Goal: Task Accomplishment & Management: Use online tool/utility

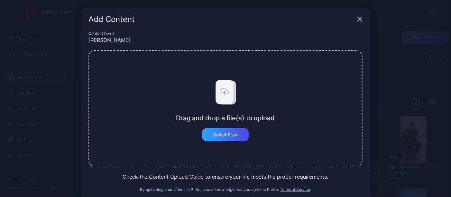
click at [224, 135] on button "Select Files" at bounding box center [225, 134] width 46 height 13
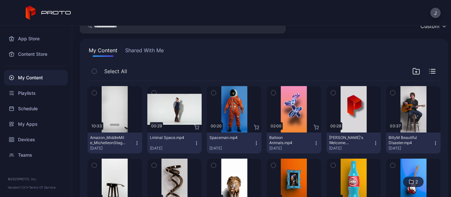
scroll to position [31, 0]
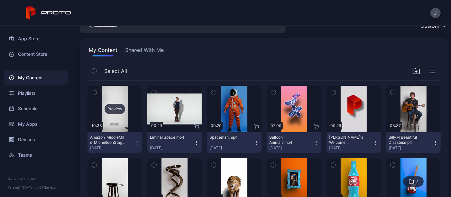
click at [115, 109] on div "Preview" at bounding box center [115, 109] width 21 height 10
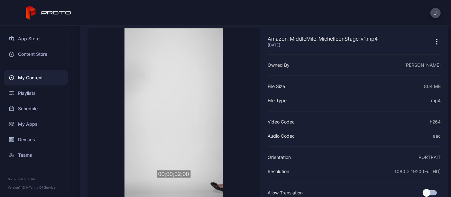
scroll to position [67, 0]
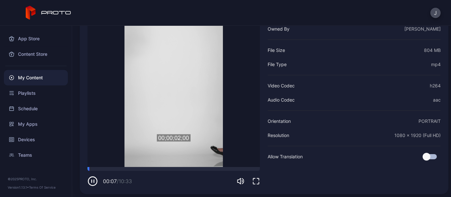
click at [94, 181] on icon "button" at bounding box center [94, 181] width 0 height 3
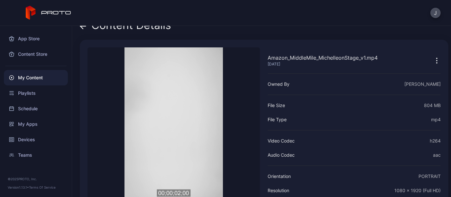
scroll to position [0, 0]
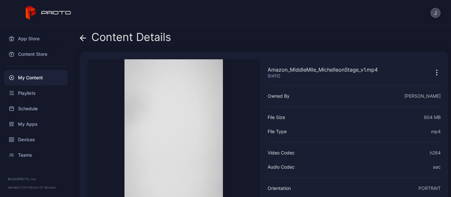
click at [433, 73] on icon "button" at bounding box center [437, 73] width 8 height 8
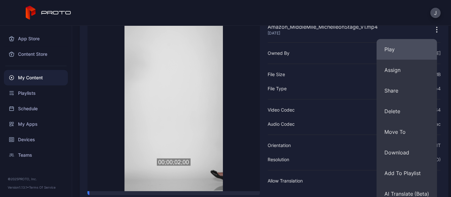
scroll to position [69, 0]
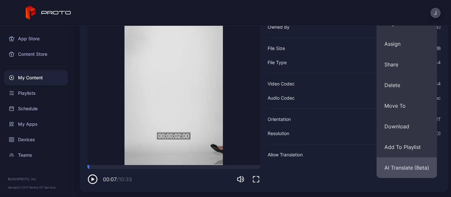
click at [417, 166] on button "AI Translate (Beta)" at bounding box center [407, 167] width 60 height 21
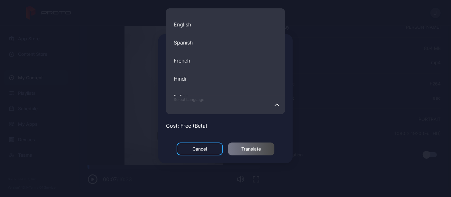
click at [198, 110] on input "Select Language English Spanish French Hindi Italian German Polish Portuguese C…" at bounding box center [225, 105] width 119 height 18
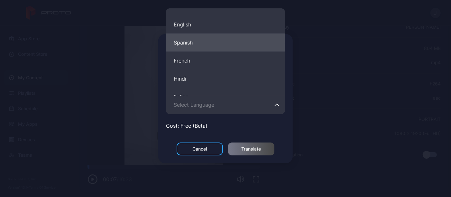
click at [217, 38] on button "Spanish" at bounding box center [225, 42] width 119 height 18
type input "*******"
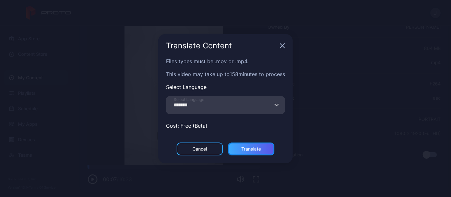
click at [245, 149] on div "Translate" at bounding box center [252, 148] width 20 height 5
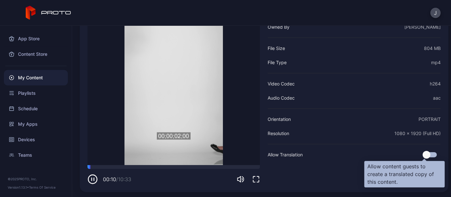
click at [427, 155] on div at bounding box center [430, 154] width 14 height 5
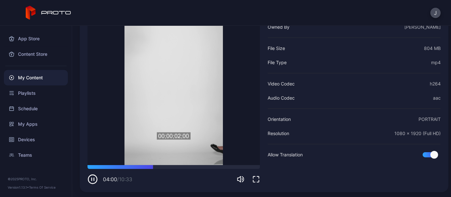
scroll to position [0, 0]
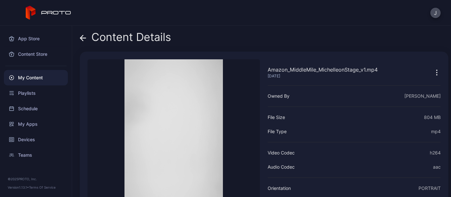
click at [433, 73] on icon "button" at bounding box center [437, 73] width 8 height 8
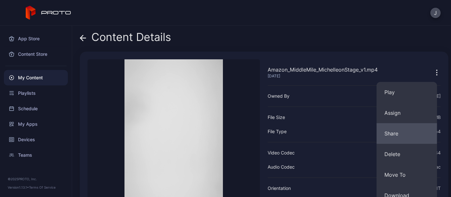
scroll to position [69, 0]
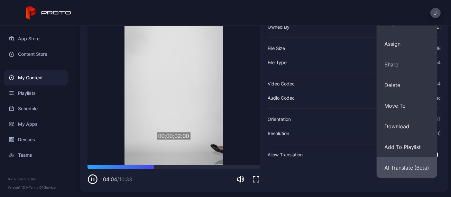
click at [400, 162] on button "AI Translate (Beta)" at bounding box center [407, 167] width 60 height 21
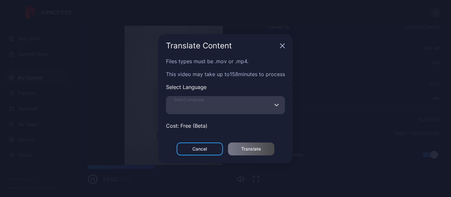
click at [228, 101] on input "Select Language" at bounding box center [225, 105] width 119 height 18
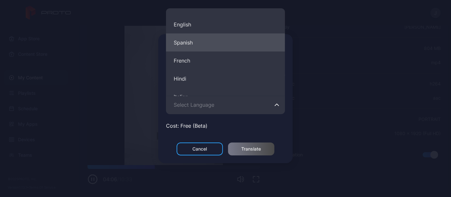
click at [200, 43] on button "Spanish" at bounding box center [225, 42] width 119 height 18
type input "*******"
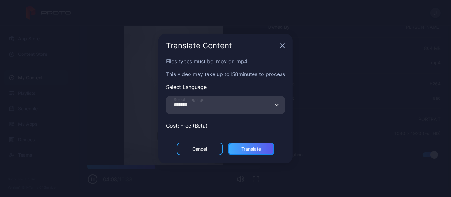
click at [266, 146] on div "Translate" at bounding box center [251, 148] width 46 height 13
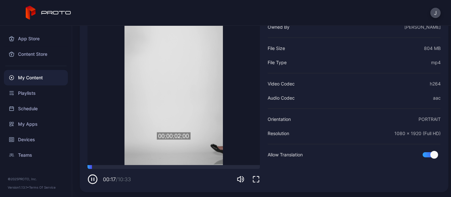
scroll to position [23, 0]
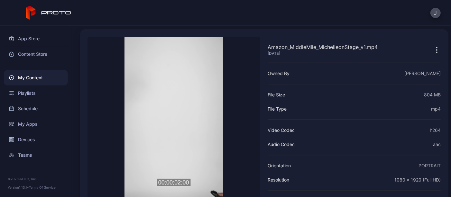
click at [31, 75] on div "My Content" at bounding box center [36, 77] width 64 height 15
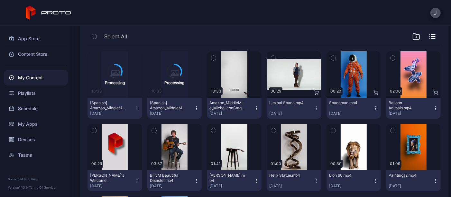
scroll to position [65, 0]
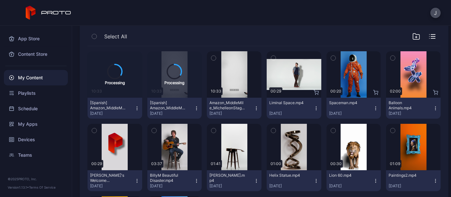
click at [133, 104] on div "[Spanish] Amazon_MiddleMile_MichelleonStage_v1.mp4 [DATE]" at bounding box center [112, 108] width 44 height 16
click at [122, 131] on button "Delete" at bounding box center [114, 132] width 55 height 21
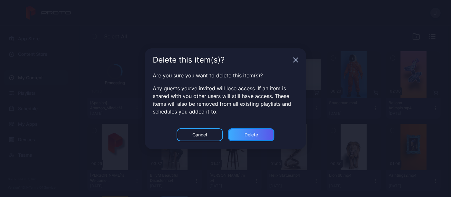
click at [266, 131] on div "Delete" at bounding box center [251, 134] width 46 height 13
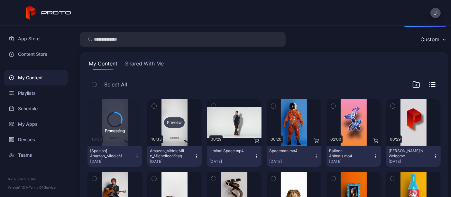
scroll to position [17, 0]
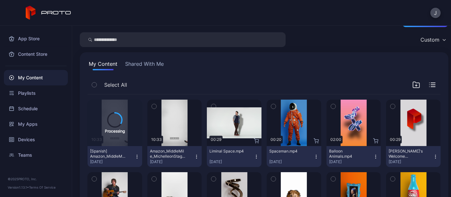
click at [434, 41] on div "Custom" at bounding box center [432, 40] width 31 height 10
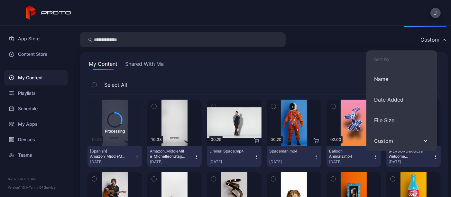
click at [434, 41] on div "Custom" at bounding box center [432, 40] width 31 height 10
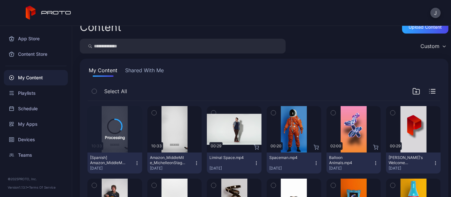
scroll to position [10, 0]
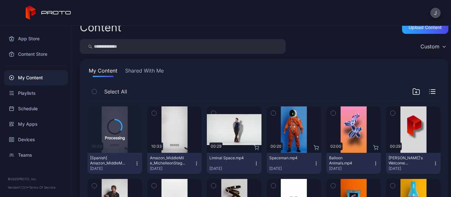
click at [135, 161] on icon "button" at bounding box center [136, 163] width 5 height 5
click at [178, 87] on div "Select All" at bounding box center [264, 93] width 353 height 16
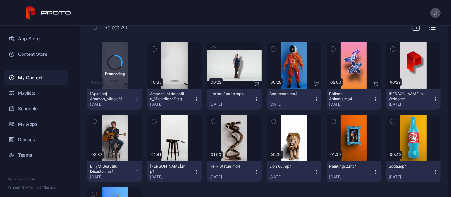
scroll to position [0, 0]
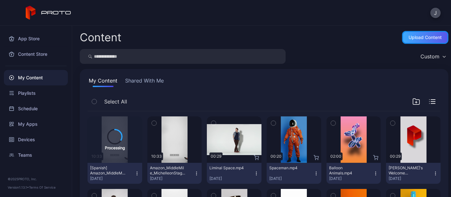
click at [417, 38] on div "Upload Content" at bounding box center [425, 37] width 33 height 5
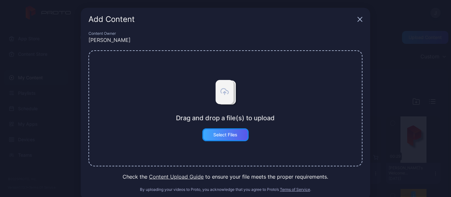
click at [221, 139] on div "Select Files" at bounding box center [225, 134] width 46 height 13
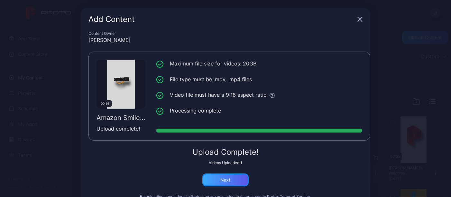
click at [221, 180] on div "Next" at bounding box center [226, 179] width 10 height 5
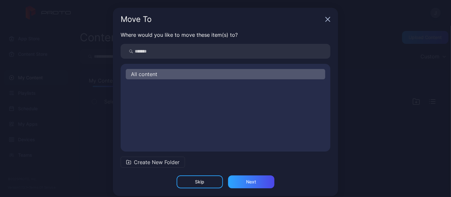
click at [219, 180] on div "Skip Next" at bounding box center [225, 185] width 225 height 21
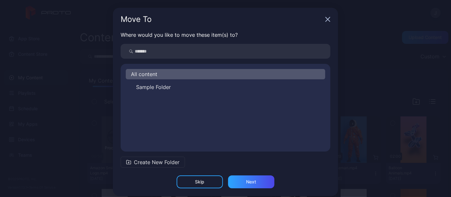
click at [161, 75] on div "All content" at bounding box center [225, 74] width 199 height 10
click at [247, 182] on div "Next" at bounding box center [251, 181] width 10 height 5
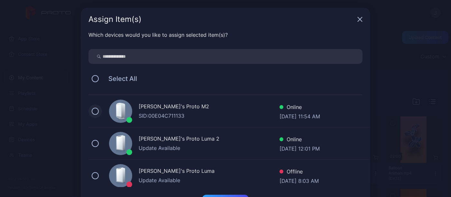
click at [92, 110] on button at bounding box center [95, 110] width 7 height 7
click at [92, 110] on icon at bounding box center [95, 110] width 7 height 7
click at [92, 143] on button at bounding box center [95, 143] width 7 height 7
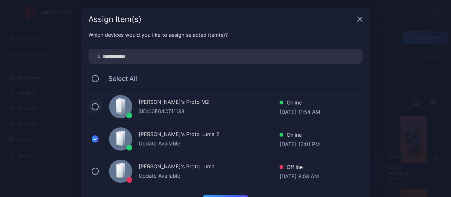
scroll to position [5, 0]
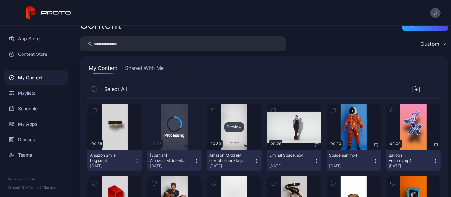
scroll to position [14, 0]
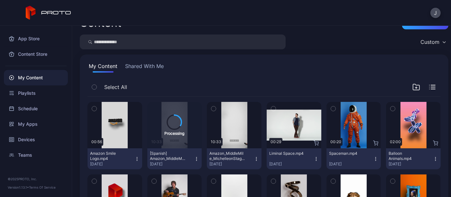
click at [134, 157] on icon "button" at bounding box center [136, 158] width 5 height 5
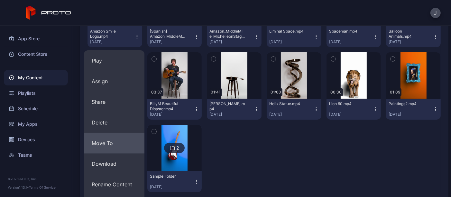
scroll to position [126, 0]
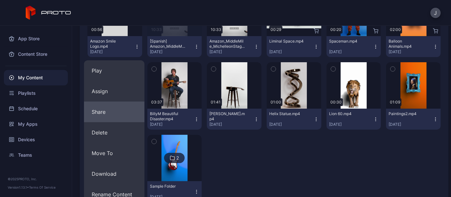
click at [124, 110] on button "Share" at bounding box center [114, 111] width 60 height 21
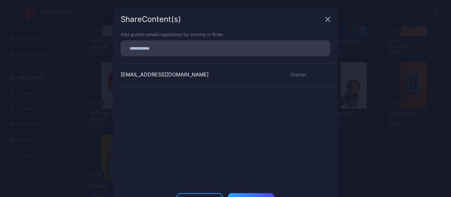
click at [326, 19] on icon "button" at bounding box center [328, 19] width 4 height 4
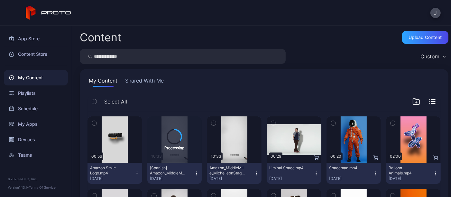
click at [138, 176] on button "Amazon Smile Logo.mp4 [DATE]" at bounding box center [115, 172] width 55 height 21
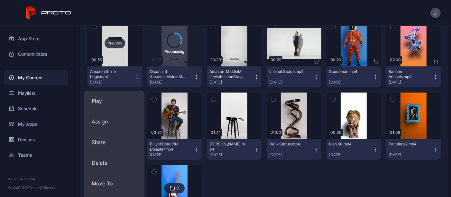
scroll to position [97, 0]
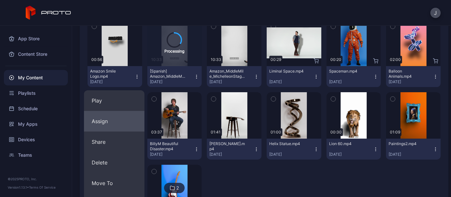
click at [125, 122] on button "Assign" at bounding box center [114, 121] width 60 height 21
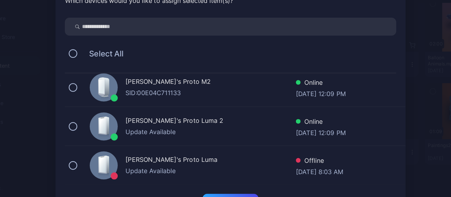
scroll to position [12, 0]
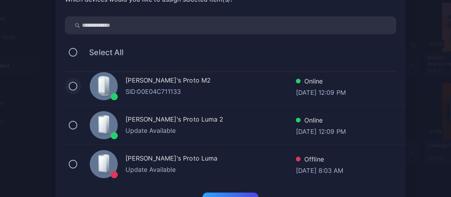
click at [92, 95] on button at bounding box center [95, 94] width 7 height 7
click at [92, 127] on button at bounding box center [95, 126] width 7 height 7
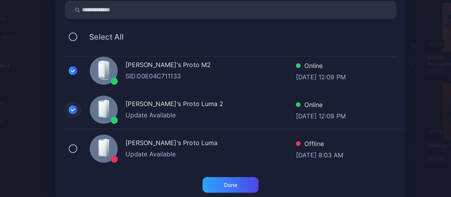
scroll to position [26, 0]
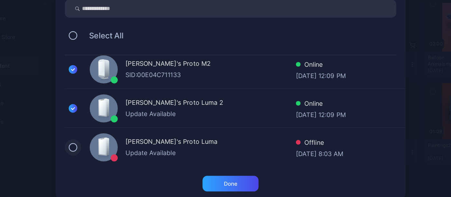
click at [92, 147] on button at bounding box center [95, 145] width 7 height 7
click at [232, 178] on div "Done" at bounding box center [225, 175] width 46 height 13
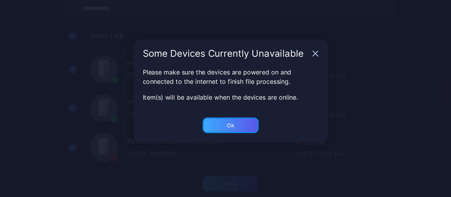
click at [226, 132] on div "Ok" at bounding box center [225, 126] width 46 height 13
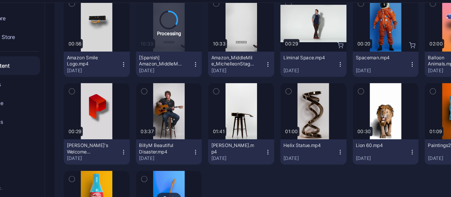
scroll to position [72, 0]
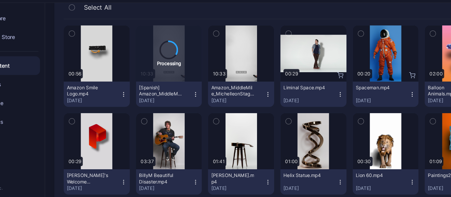
click at [256, 99] on icon "button" at bounding box center [256, 99] width 0 height 0
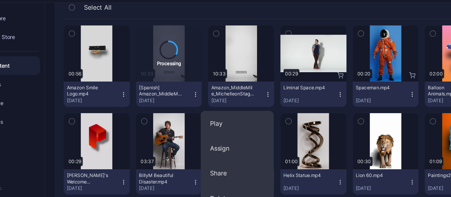
click at [254, 102] on icon "button" at bounding box center [256, 101] width 5 height 5
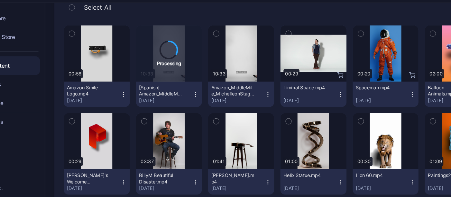
click at [254, 103] on icon "button" at bounding box center [256, 101] width 5 height 5
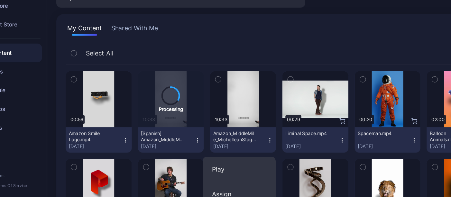
scroll to position [0, 0]
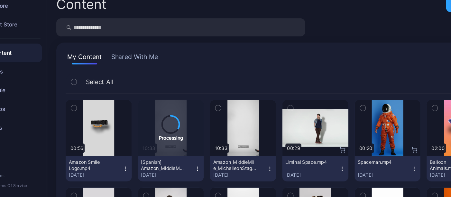
click at [189, 95] on div "Select All" at bounding box center [264, 103] width 353 height 16
click at [256, 173] on icon "button" at bounding box center [256, 173] width 0 height 0
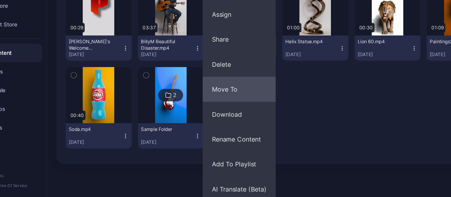
scroll to position [175, 0]
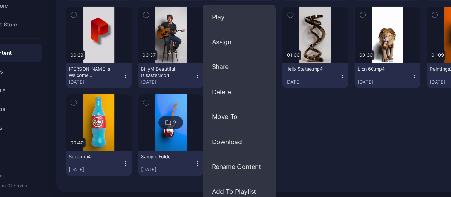
click at [287, 155] on div "Preview 00:56 Amazon Smile Logo.mp4 [DATE] Processing 10:33 [Spanish] Amazon_Mi…" at bounding box center [264, 73] width 353 height 222
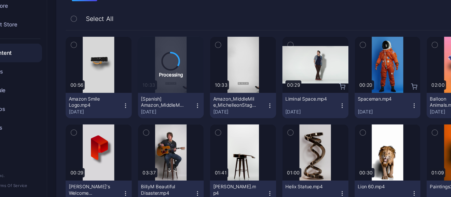
scroll to position [51, 0]
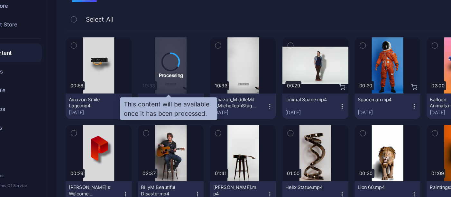
click at [176, 94] on div "Processing" at bounding box center [174, 96] width 20 height 6
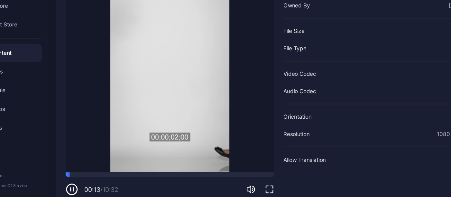
scroll to position [57, 0]
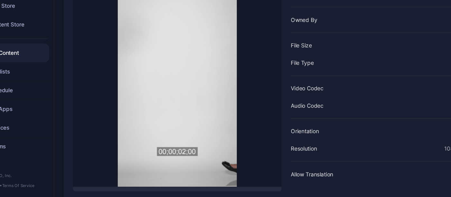
scroll to position [69, 0]
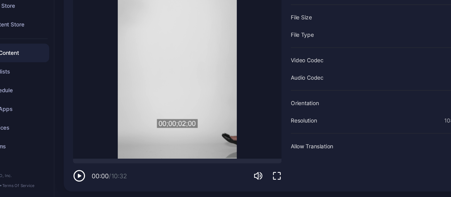
click at [123, 141] on video "Sorry, your browser doesn‘t support embedded videos" at bounding box center [174, 77] width 172 height 174
click at [93, 175] on icon "button" at bounding box center [93, 179] width 10 height 10
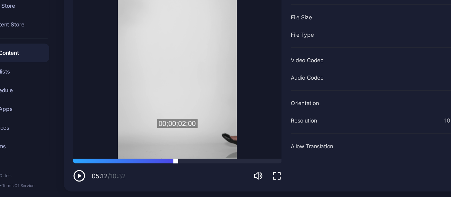
click at [172, 166] on div at bounding box center [174, 167] width 172 height 4
click at [220, 167] on div at bounding box center [174, 167] width 172 height 4
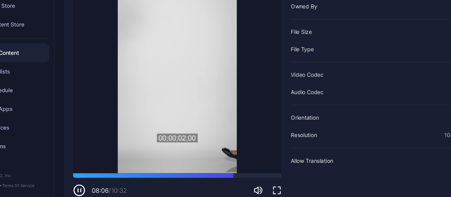
scroll to position [57, 0]
click at [195, 124] on video "Sorry, your browser doesn‘t support embedded videos" at bounding box center [174, 90] width 172 height 174
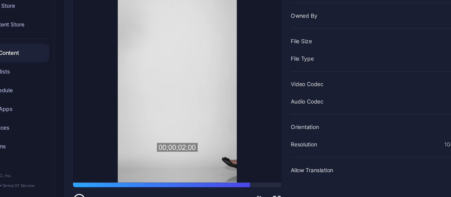
scroll to position [51, 0]
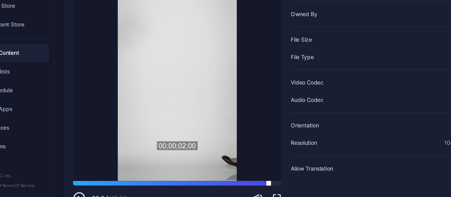
click at [249, 184] on div at bounding box center [174, 185] width 172 height 4
click at [255, 186] on div at bounding box center [174, 185] width 172 height 4
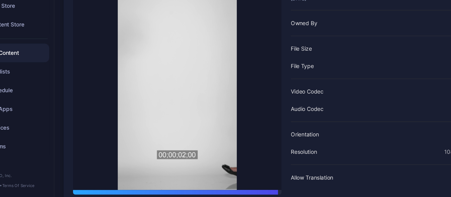
scroll to position [0, 0]
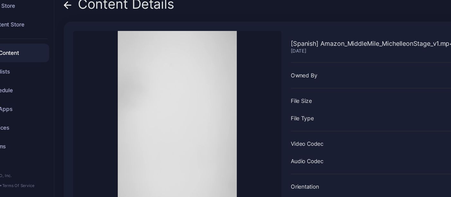
click at [81, 40] on icon at bounding box center [83, 38] width 6 height 6
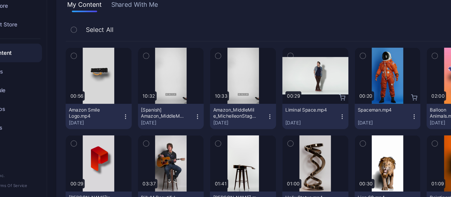
scroll to position [42, 0]
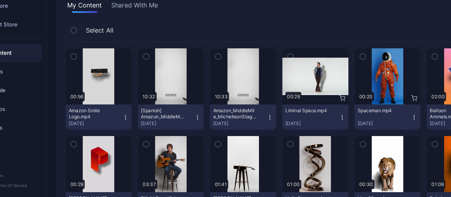
click at [194, 130] on icon "button" at bounding box center [196, 130] width 5 height 5
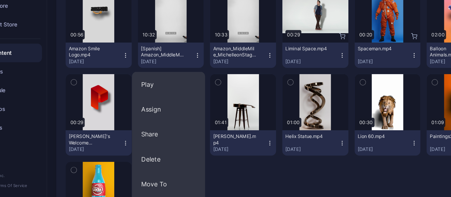
scroll to position [94, 0]
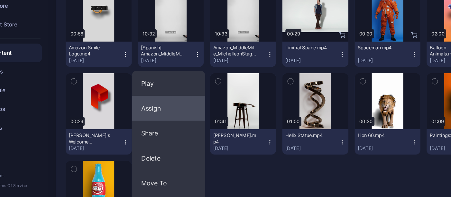
click at [191, 130] on button "Assign" at bounding box center [173, 123] width 60 height 21
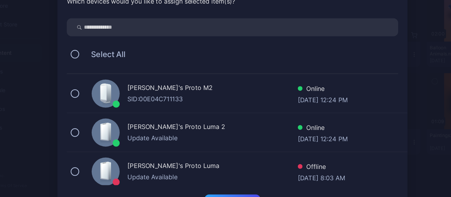
scroll to position [3, 0]
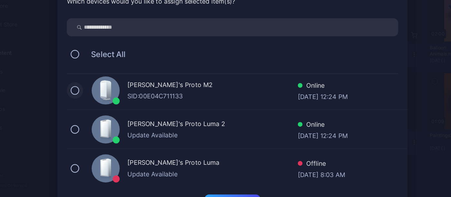
click at [93, 109] on button at bounding box center [95, 108] width 7 height 7
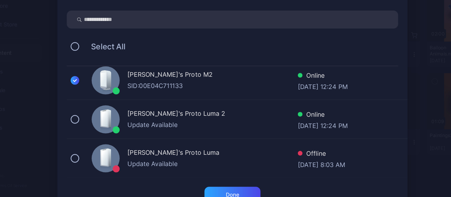
scroll to position [26, 0]
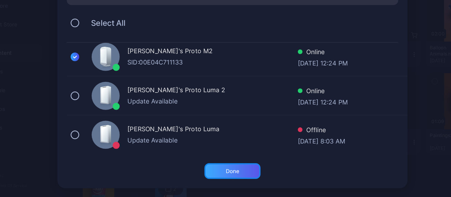
click at [220, 173] on div "Done" at bounding box center [225, 174] width 11 height 5
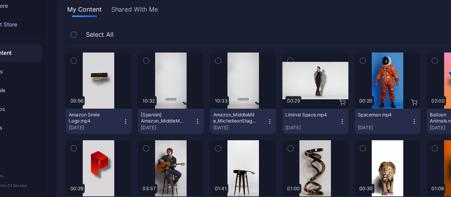
scroll to position [36, 0]
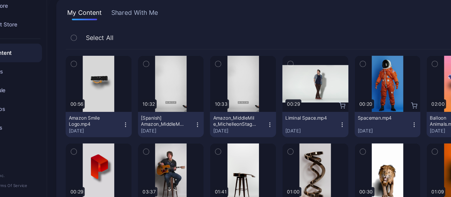
click at [197, 136] on icon "button" at bounding box center [197, 136] width 0 height 0
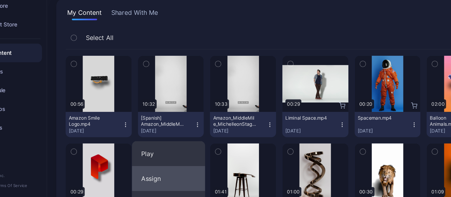
click at [179, 183] on button "Assign" at bounding box center [173, 181] width 60 height 21
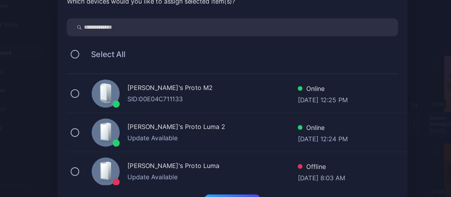
click at [88, 145] on div "Jessica's Proto Luma 2 Update Available Online Sep 10, 2025 at 12:24 PM" at bounding box center [229, 143] width 282 height 32
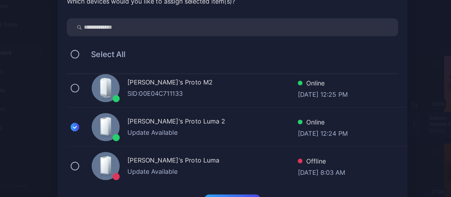
scroll to position [26, 0]
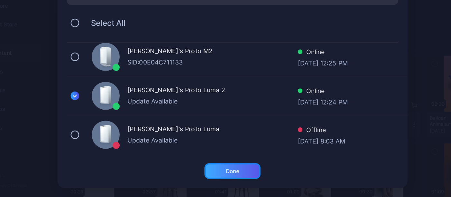
click at [207, 170] on div "Done" at bounding box center [225, 175] width 46 height 13
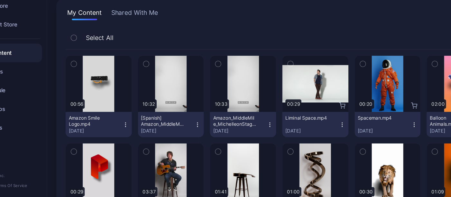
click at [194, 134] on icon "button" at bounding box center [196, 136] width 5 height 5
click at [254, 138] on icon "button" at bounding box center [256, 136] width 5 height 5
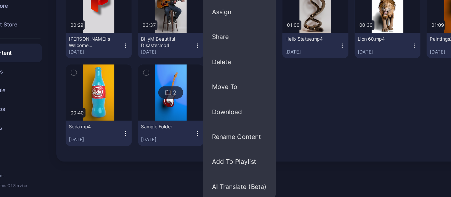
scroll to position [175, 0]
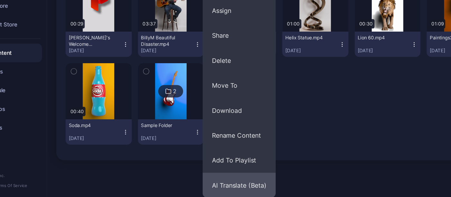
click at [240, 179] on button "AI Translate (Beta)" at bounding box center [231, 186] width 60 height 21
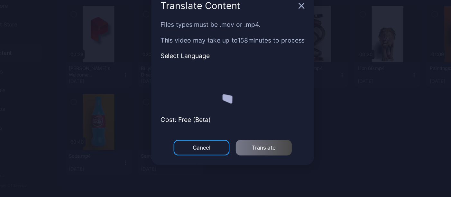
scroll to position [149, 0]
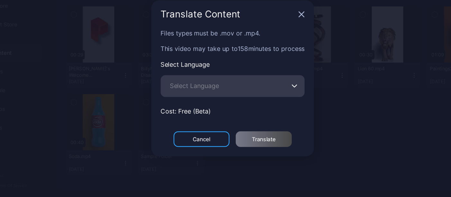
click at [244, 136] on div "Files types must be .mov or .mp4. This video may take up to 158 minutes to proc…" at bounding box center [225, 99] width 134 height 85
click at [276, 103] on icon "button" at bounding box center [276, 104] width 5 height 3
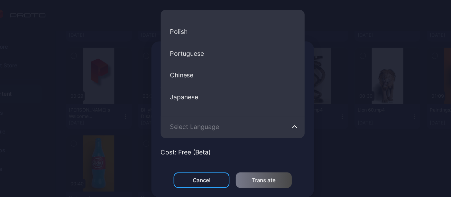
scroll to position [106, 0]
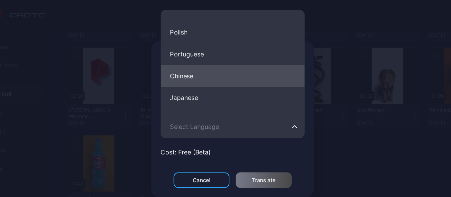
click at [207, 65] on button "Chinese" at bounding box center [225, 62] width 119 height 18
type input "*******"
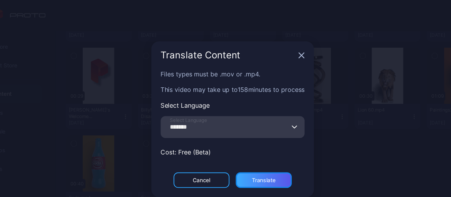
click at [250, 150] on div "Translate" at bounding box center [252, 148] width 20 height 5
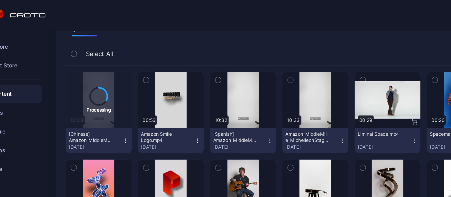
scroll to position [58, 0]
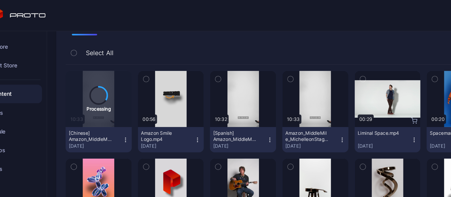
click at [253, 119] on button "[Spanish] Amazon_MiddleMile_MichelleonStage_v1.mp4 [DATE]" at bounding box center [234, 115] width 55 height 21
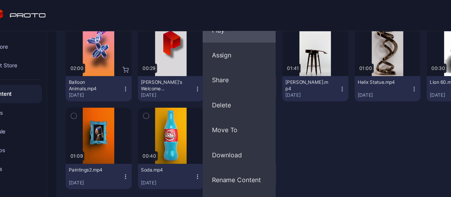
scroll to position [175, 0]
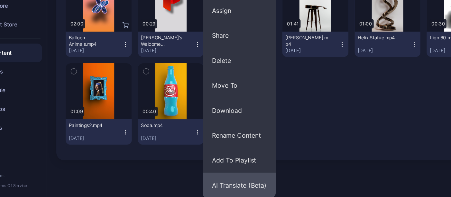
click at [232, 184] on button "AI Translate (Beta)" at bounding box center [231, 186] width 60 height 21
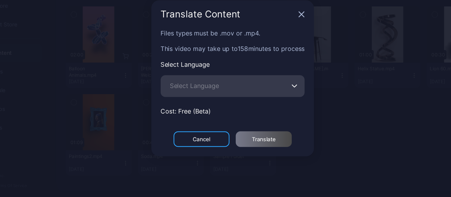
click at [277, 107] on button "Select Language" at bounding box center [276, 105] width 5 height 18
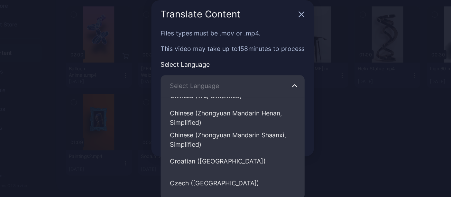
scroll to position [1195, 0]
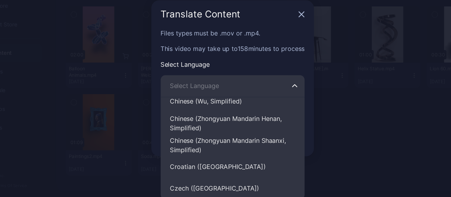
click at [201, 102] on span "Select Language" at bounding box center [194, 105] width 41 height 8
click at [201, 102] on input "Select Language English Spanish French Hindi Italian German Polish Portuguese C…" at bounding box center [225, 105] width 119 height 18
click at [201, 109] on input "Select Language English Spanish French Hindi Italian German Polish Portuguese C…" at bounding box center [225, 105] width 119 height 18
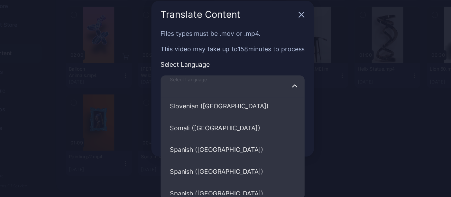
scroll to position [2452, 0]
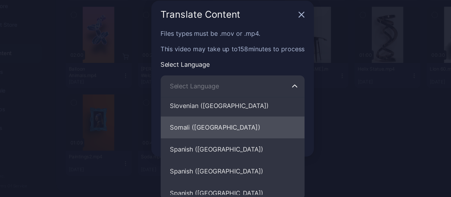
click at [215, 137] on button "Somali ([GEOGRAPHIC_DATA])" at bounding box center [225, 139] width 119 height 18
type input "**********"
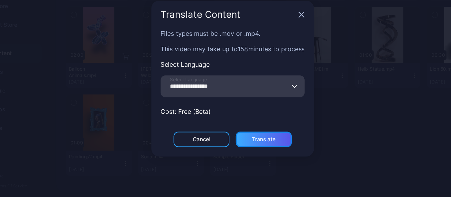
click at [243, 148] on div "Translate" at bounding box center [252, 148] width 20 height 5
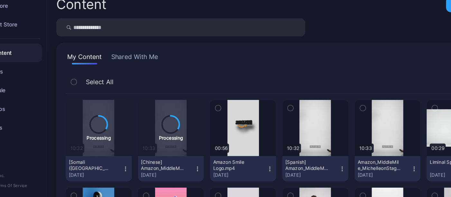
scroll to position [24, 0]
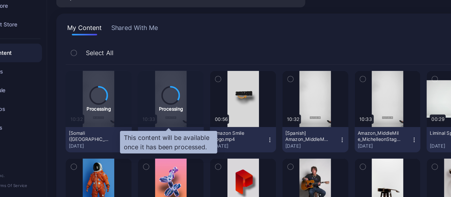
click at [172, 106] on icon at bounding box center [174, 112] width 14 height 14
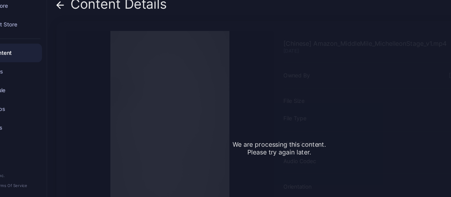
scroll to position [7, 0]
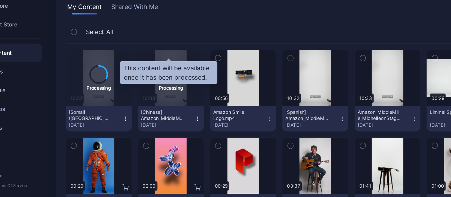
scroll to position [95, 0]
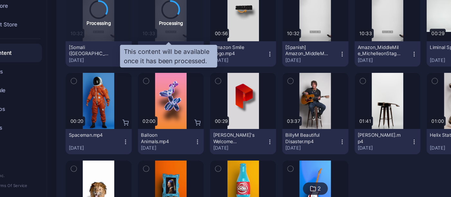
click at [180, 54] on div "Processing" at bounding box center [174, 53] width 20 height 6
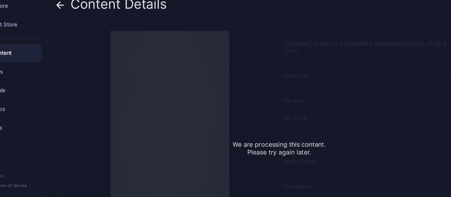
click at [85, 38] on icon at bounding box center [82, 38] width 5 height 0
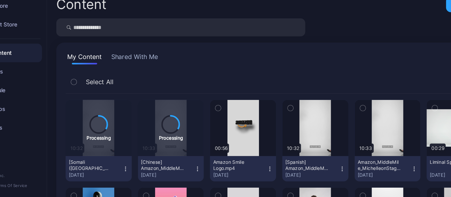
scroll to position [95, 0]
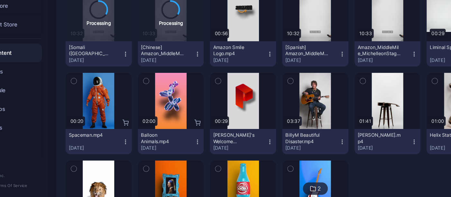
click at [194, 79] on icon "button" at bounding box center [196, 78] width 5 height 5
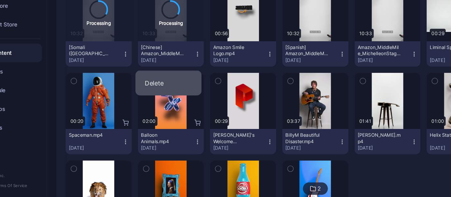
click at [177, 101] on button "Delete" at bounding box center [172, 102] width 55 height 21
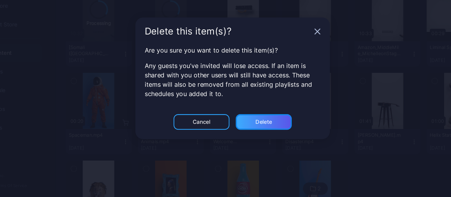
click at [263, 134] on div "Delete" at bounding box center [251, 134] width 46 height 13
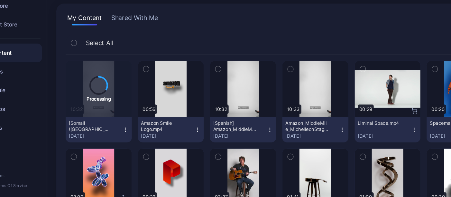
scroll to position [32, 0]
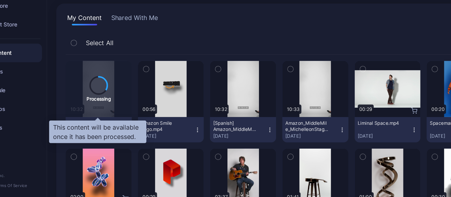
click at [111, 112] on div "Processing" at bounding box center [115, 108] width 20 height 22
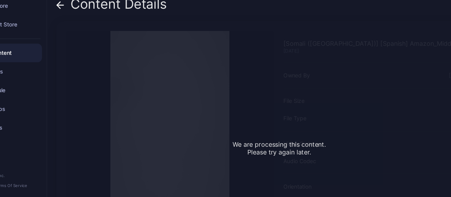
click at [83, 42] on span at bounding box center [83, 37] width 6 height 12
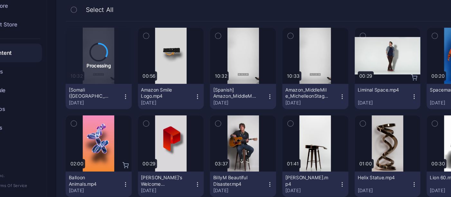
scroll to position [59, 0]
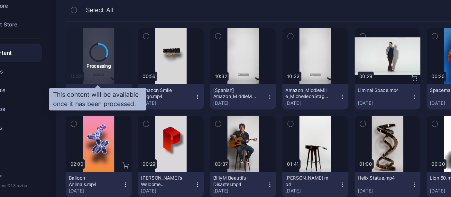
click at [119, 95] on div "Processing" at bounding box center [115, 80] width 55 height 46
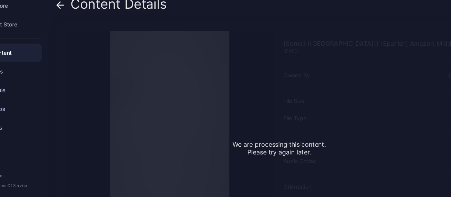
click at [80, 38] on icon at bounding box center [83, 38] width 6 height 6
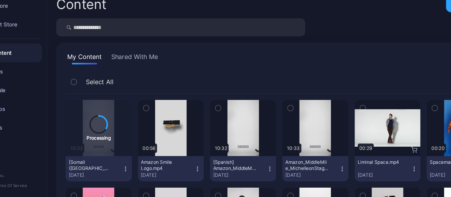
scroll to position [59, 0]
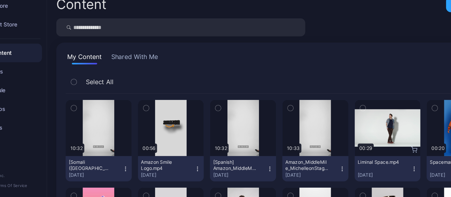
click at [136, 173] on icon "button" at bounding box center [136, 173] width 5 height 5
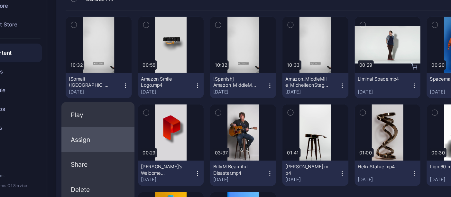
scroll to position [115, 0]
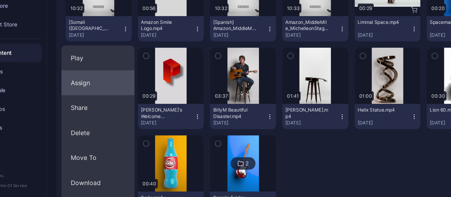
click at [107, 110] on button "Assign" at bounding box center [114, 102] width 60 height 21
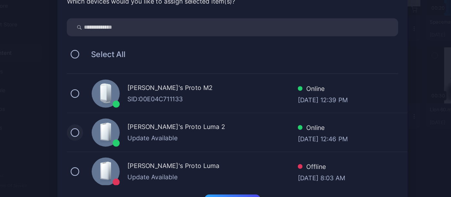
click at [92, 140] on button at bounding box center [95, 143] width 7 height 7
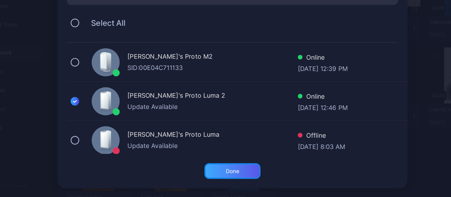
click at [229, 174] on div "Done" at bounding box center [225, 175] width 46 height 13
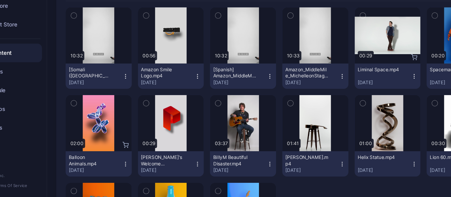
scroll to position [66, 0]
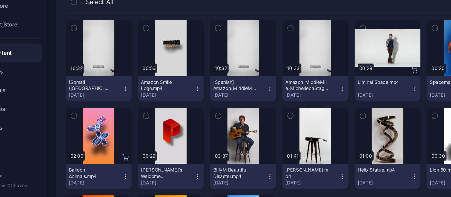
click at [136, 106] on icon "button" at bounding box center [136, 107] width 5 height 5
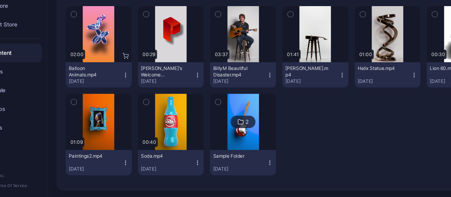
scroll to position [149, 0]
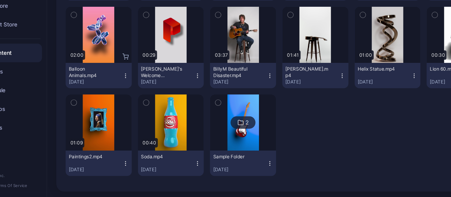
click at [200, 173] on div "Content Upload Content Custom My Content Shared With Me Select All Preview 10:3…" at bounding box center [261, 111] width 379 height 171
